Goal: Check status: Check status

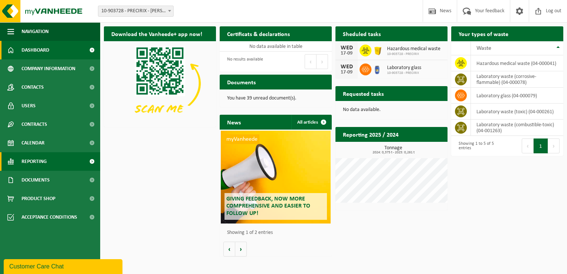
click at [40, 163] on span "Reporting" at bounding box center [34, 161] width 25 height 19
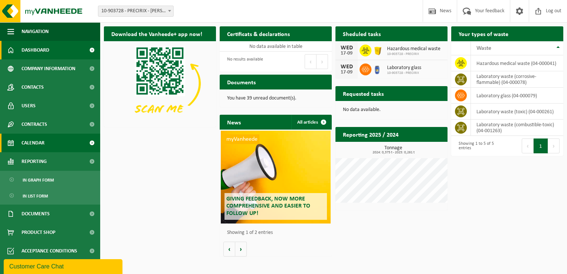
click at [53, 143] on link "Calendar" at bounding box center [50, 143] width 100 height 19
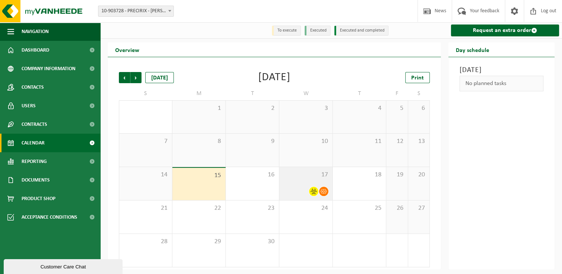
click at [296, 178] on span "17" at bounding box center [306, 175] width 46 height 8
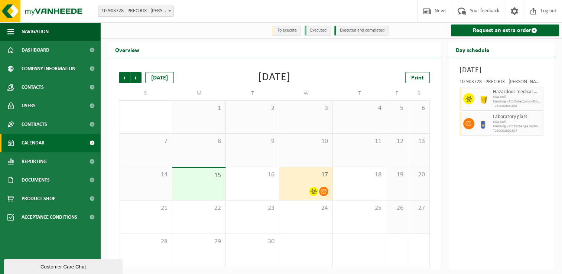
click at [330, 73] on div "Previous Next Today September 2025 Print" at bounding box center [274, 77] width 311 height 11
click at [217, 185] on div "15" at bounding box center [198, 184] width 53 height 32
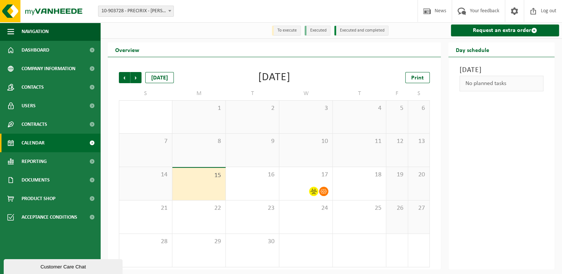
click at [231, 84] on div "Previous Next Today September 2025 Print S M T W T F S 31 1 2 3 4 5 6 7 8 9 10 …" at bounding box center [274, 170] width 318 height 210
click at [278, 74] on div "September 2025" at bounding box center [274, 77] width 32 height 11
click at [278, 74] on div "[DATE]" at bounding box center [274, 77] width 32 height 11
click at [179, 69] on div "Previous Next Today September 2025 Print S M T W T F S 31 1 2 3 4 5 6 7 8 9 10 …" at bounding box center [274, 170] width 318 height 210
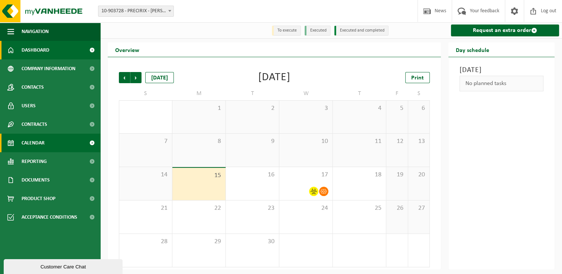
click at [35, 52] on span "Dashboard" at bounding box center [36, 50] width 28 height 19
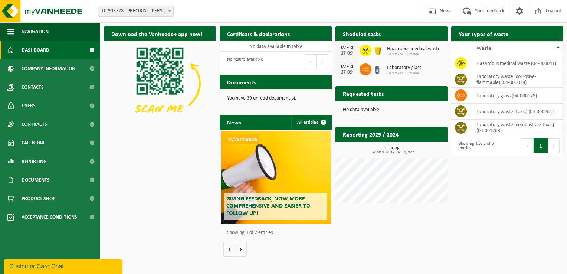
click at [150, 121] on img at bounding box center [160, 83] width 112 height 84
click at [39, 146] on span "Calendar" at bounding box center [33, 143] width 23 height 19
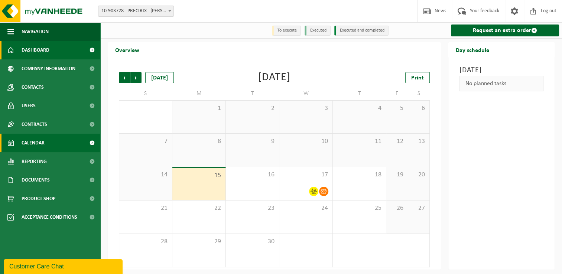
click at [52, 43] on link "Dashboard" at bounding box center [50, 50] width 100 height 19
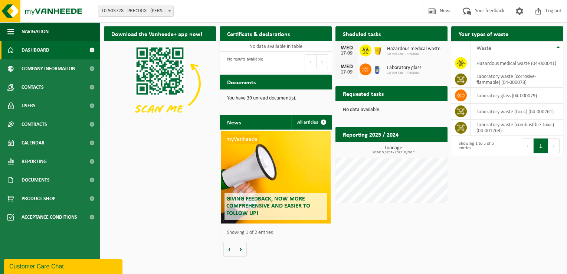
click at [129, 192] on div "Download the Vanheede+ app now! Hide Certificats & declarations See your certif…" at bounding box center [333, 142] width 463 height 238
